Goal: Information Seeking & Learning: Learn about a topic

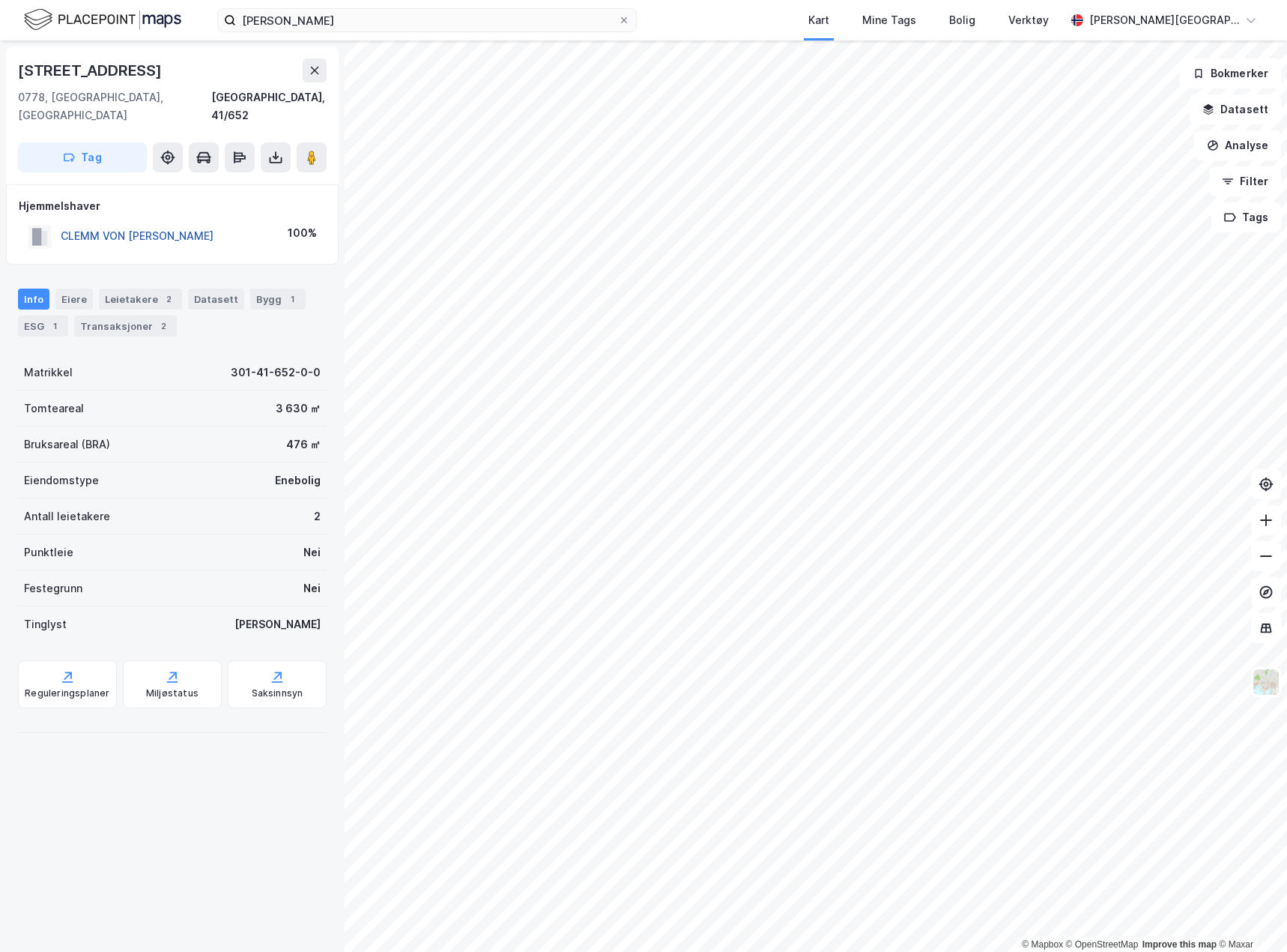
click at [0, 0] on button "CLEMM VON [PERSON_NAME]" at bounding box center [0, 0] width 0 height 0
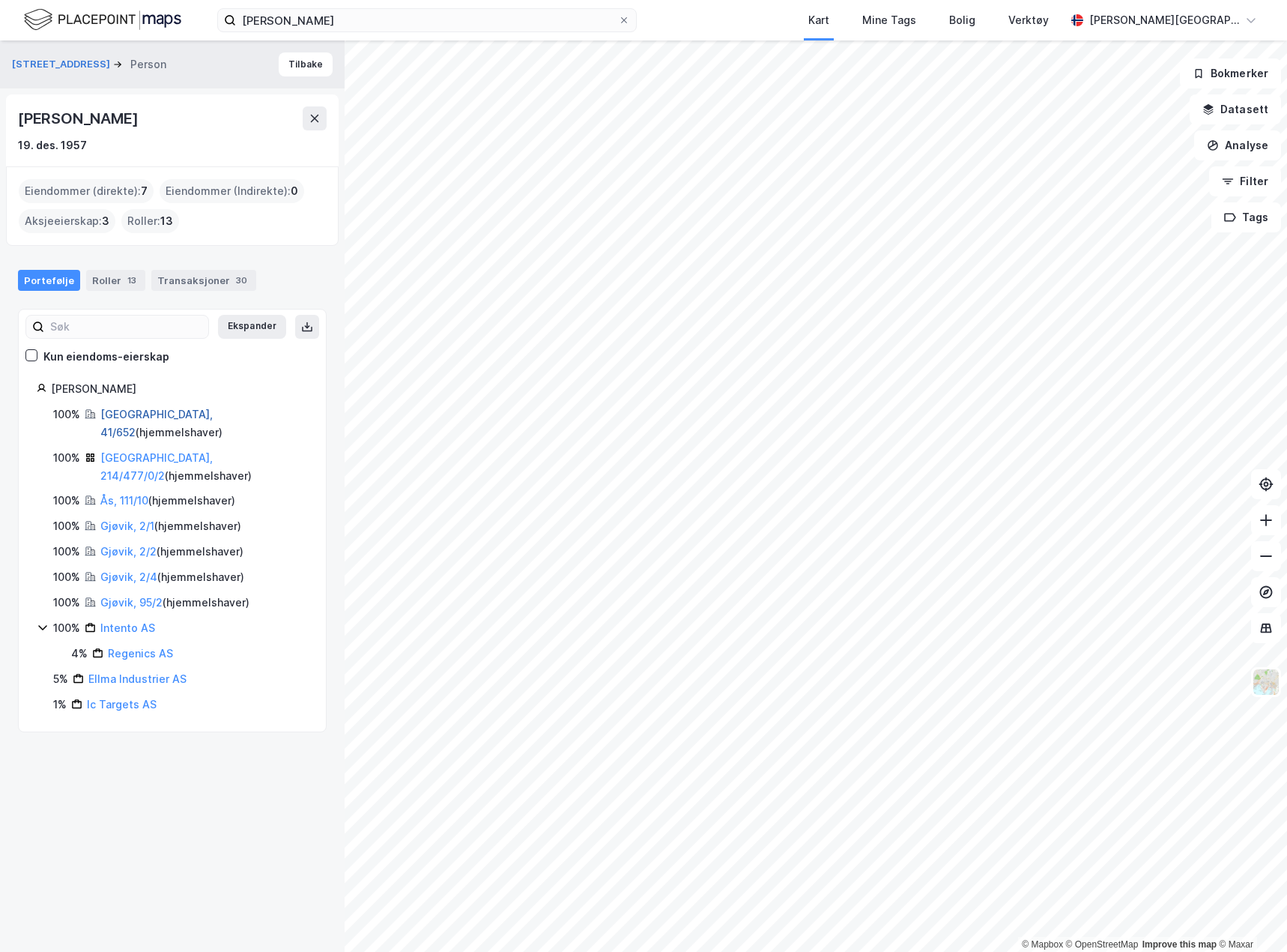
click at [158, 435] on link "[GEOGRAPHIC_DATA], 41/652" at bounding box center [156, 423] width 112 height 31
